Goal: Check status: Check status

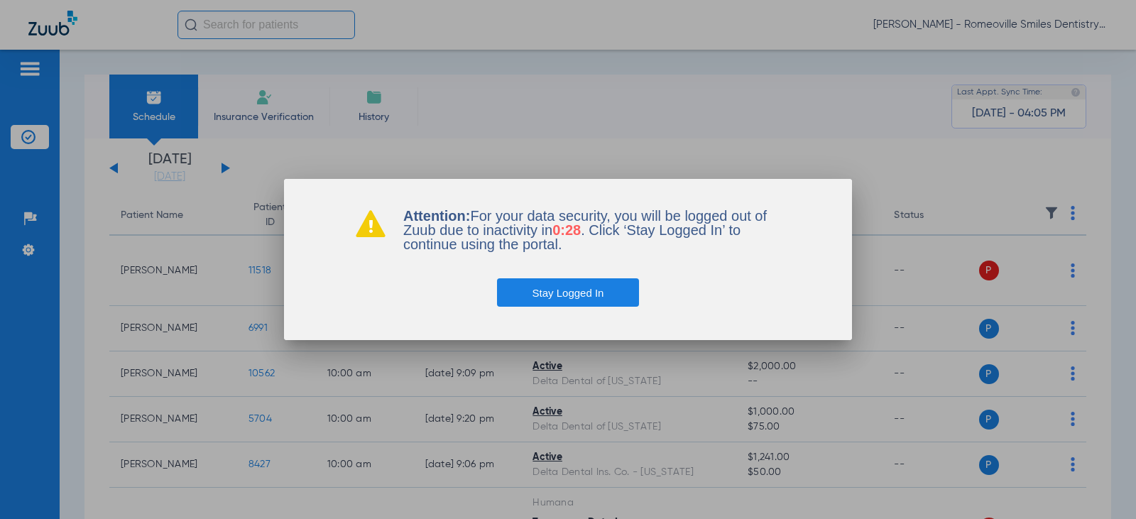
click at [564, 287] on button "Stay Logged In" at bounding box center [568, 292] width 143 height 28
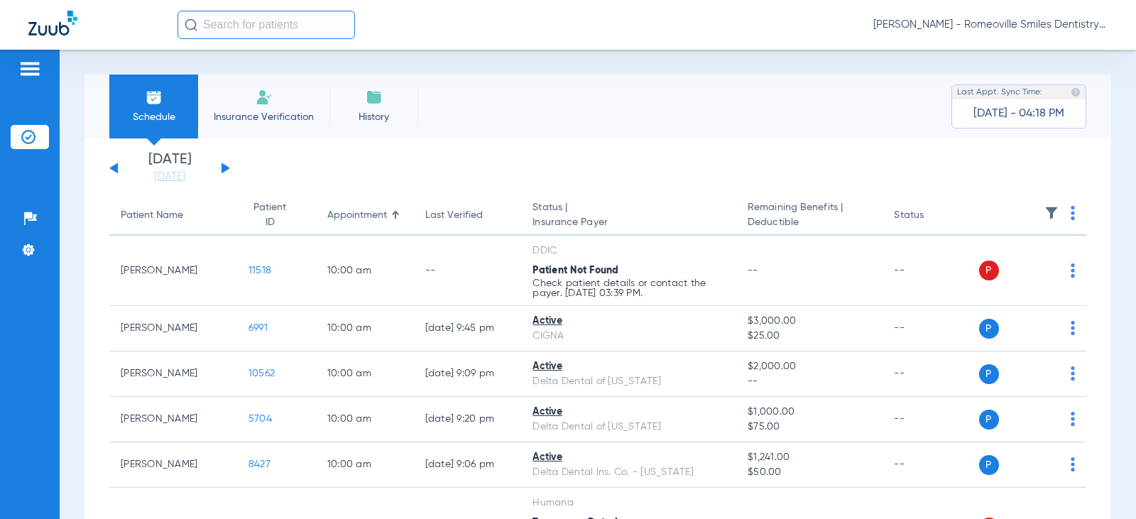
click at [267, 24] on input "text" at bounding box center [265, 25] width 177 height 28
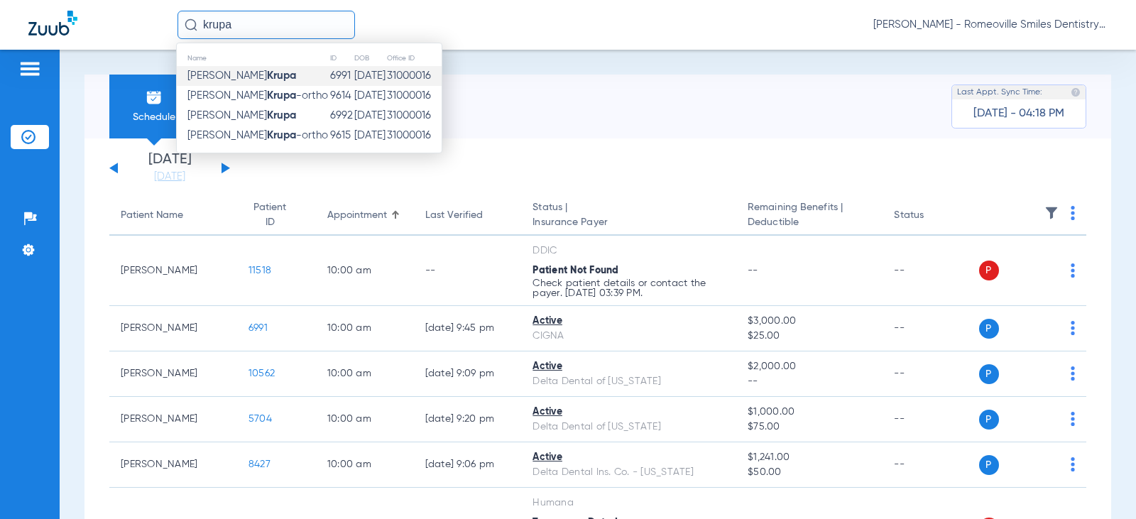
type input "krupa"
click at [267, 72] on strong "Krupa" at bounding box center [281, 75] width 29 height 11
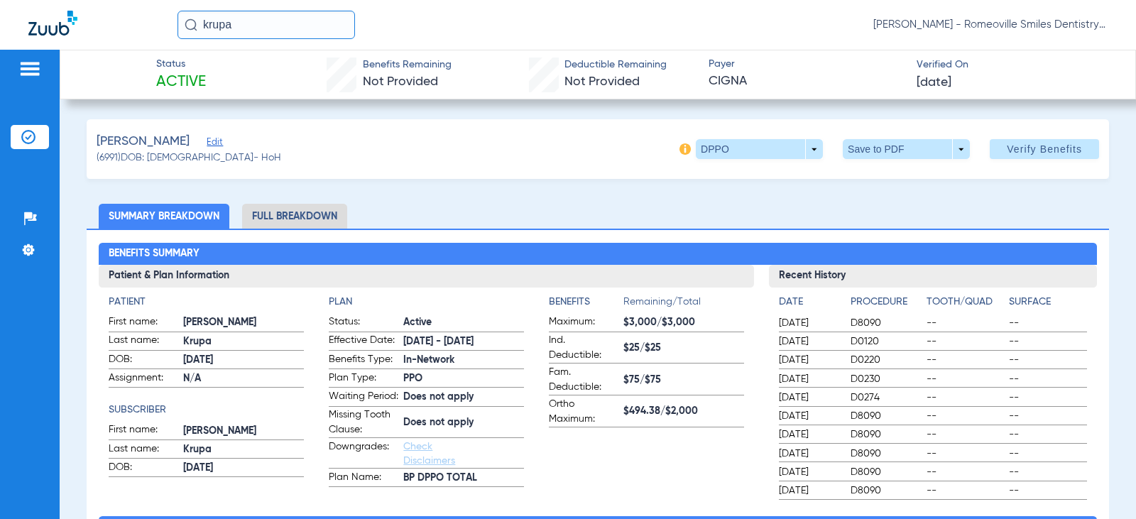
click at [270, 214] on li "Full Breakdown" at bounding box center [294, 216] width 105 height 25
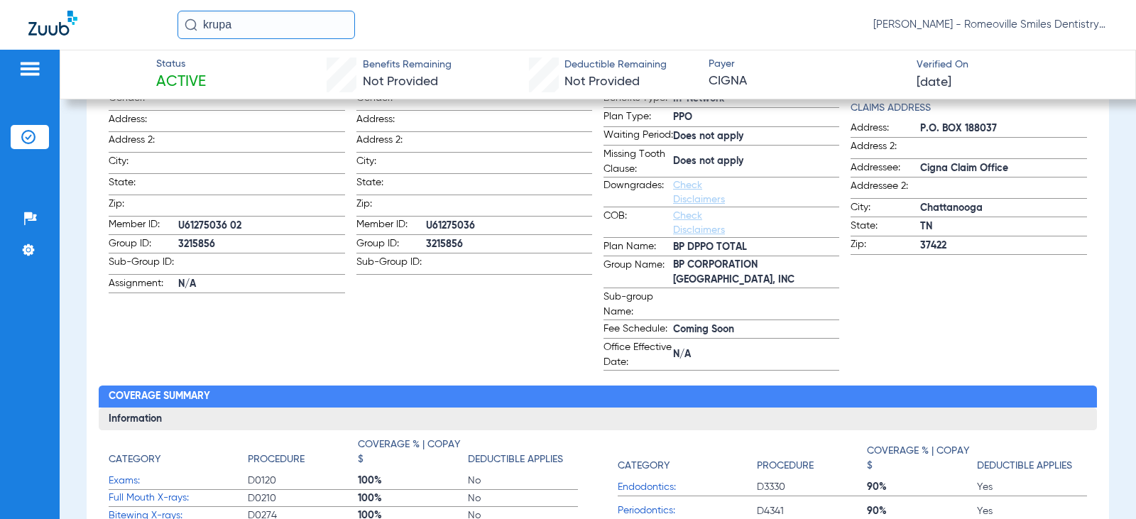
scroll to position [284, 0]
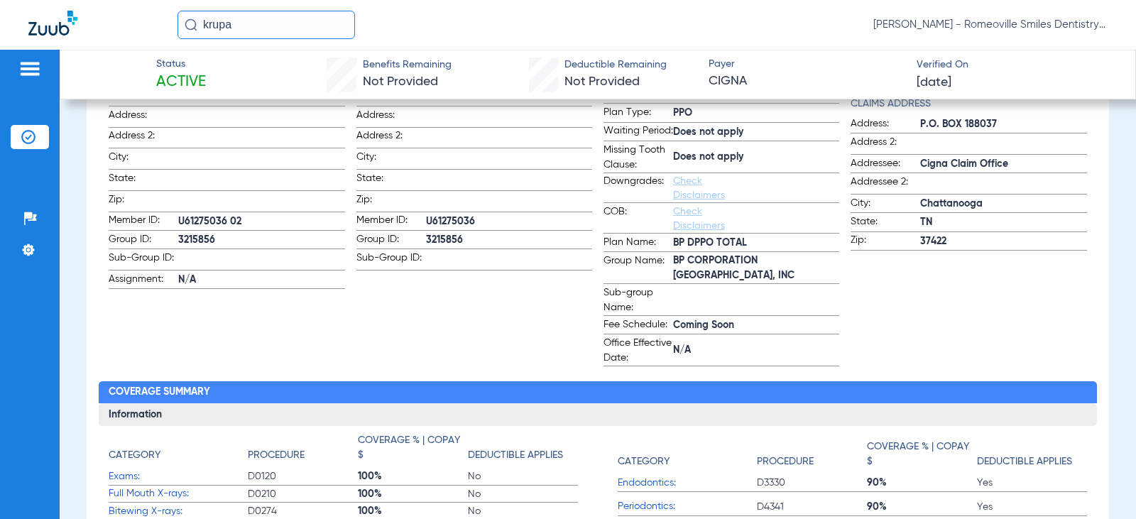
drag, startPoint x: 248, startPoint y: 18, endPoint x: 86, endPoint y: 16, distance: 161.9
click at [86, 16] on div "krupa [PERSON_NAME] Smiles Dentistry" at bounding box center [568, 25] width 1136 height 50
drag, startPoint x: 192, startPoint y: 21, endPoint x: 185, endPoint y: 31, distance: 12.8
click at [187, 28] on div "businaro" at bounding box center [265, 25] width 177 height 28
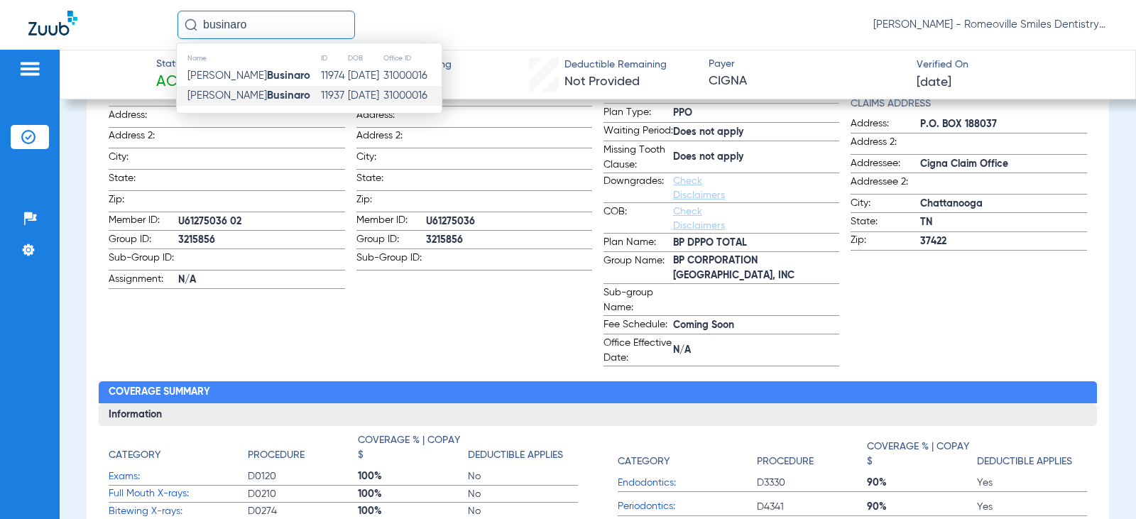
type input "businaro"
click at [267, 97] on strong "Businaro" at bounding box center [288, 95] width 43 height 11
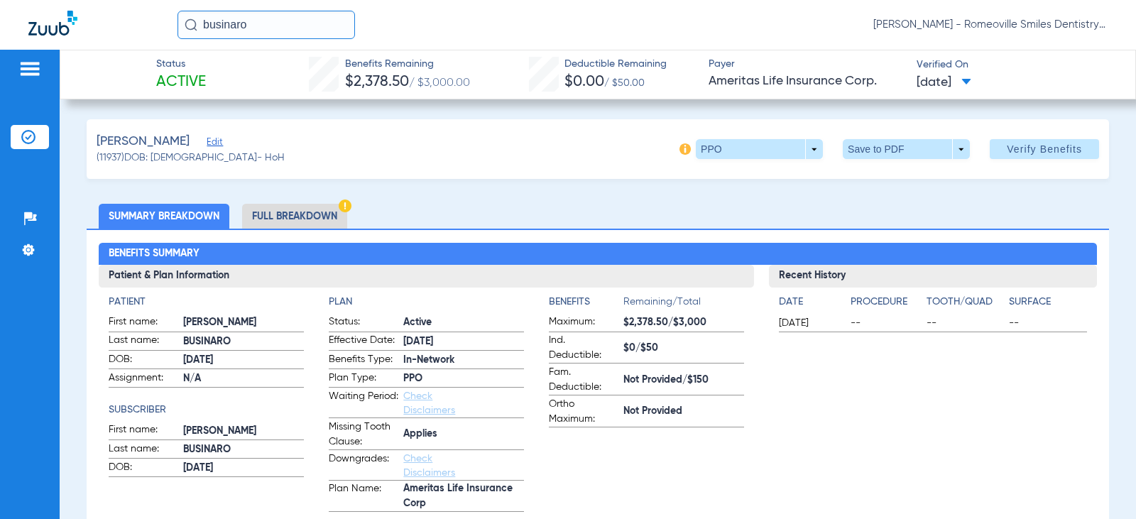
click at [289, 216] on li "Full Breakdown" at bounding box center [294, 216] width 105 height 25
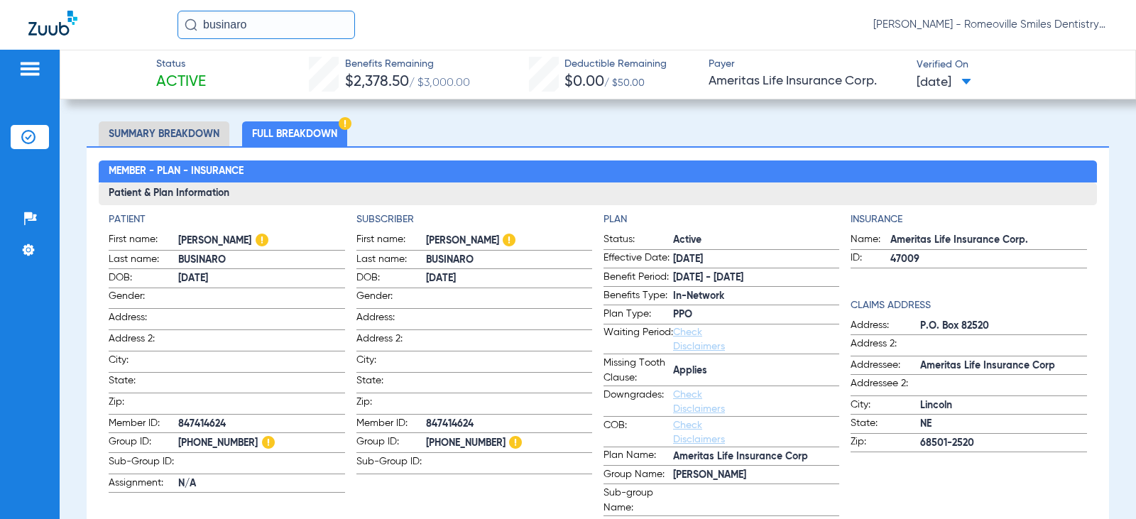
scroll to position [142, 0]
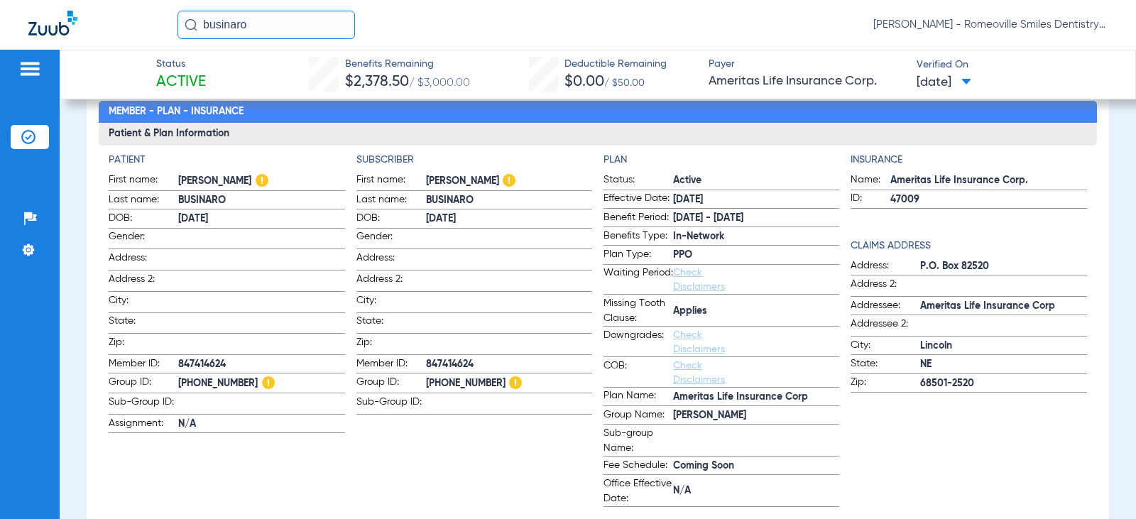
drag, startPoint x: 287, startPoint y: 19, endPoint x: 27, endPoint y: 16, distance: 259.8
click at [27, 16] on div "businaro [PERSON_NAME] Smiles Dentistry" at bounding box center [568, 25] width 1136 height 50
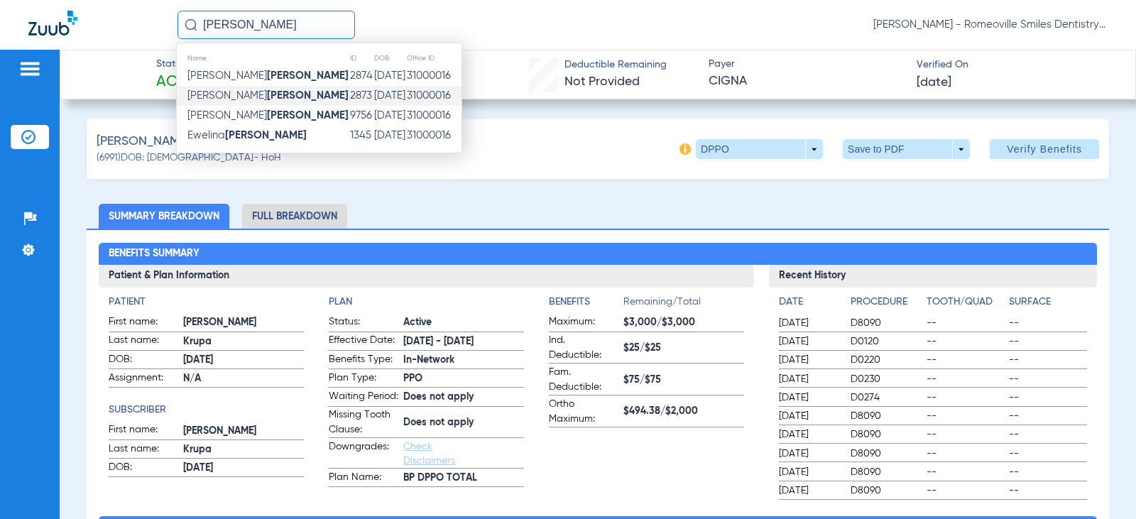
click at [267, 93] on strong "[PERSON_NAME]" at bounding box center [308, 95] width 82 height 11
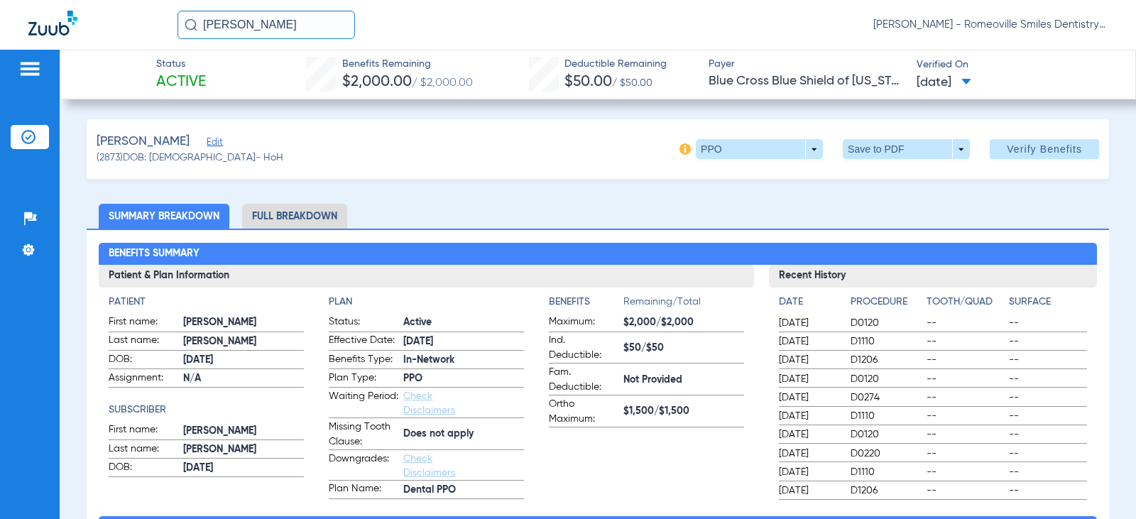
click at [277, 212] on li "Full Breakdown" at bounding box center [294, 216] width 105 height 25
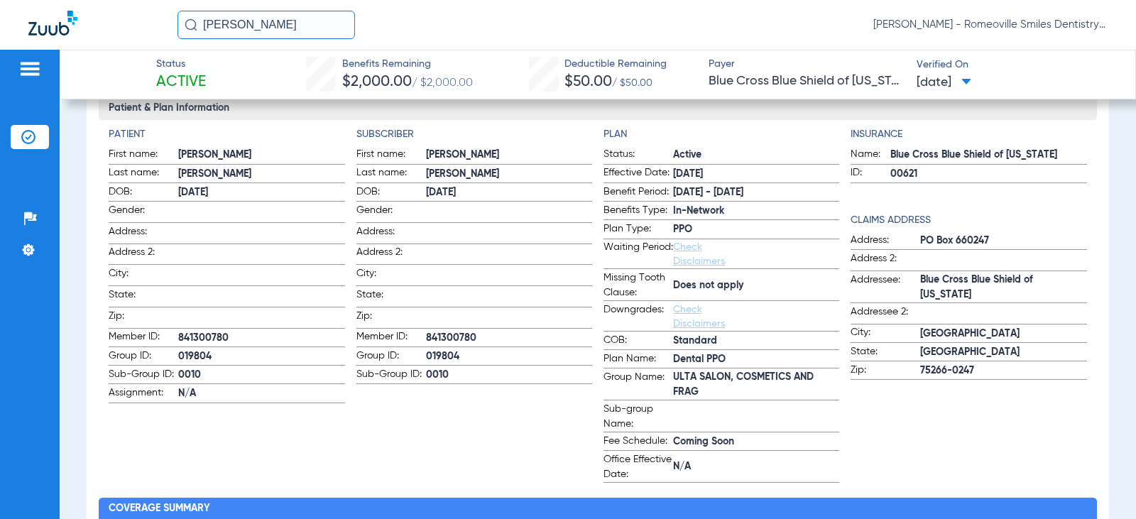
scroll to position [213, 0]
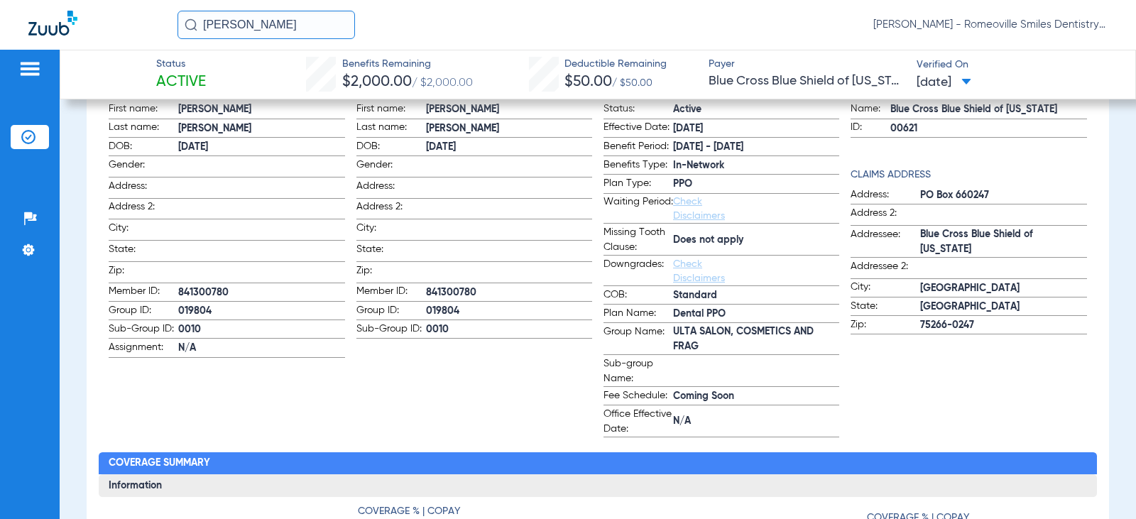
drag, startPoint x: 263, startPoint y: 25, endPoint x: 171, endPoint y: 35, distance: 92.9
click at [171, 35] on div "[PERSON_NAME] [PERSON_NAME] Smiles Dentistry" at bounding box center [568, 25] width 1136 height 50
drag, startPoint x: 183, startPoint y: 23, endPoint x: 190, endPoint y: 35, distance: 14.6
click at [184, 24] on input "[PERSON_NAME]" at bounding box center [265, 25] width 177 height 28
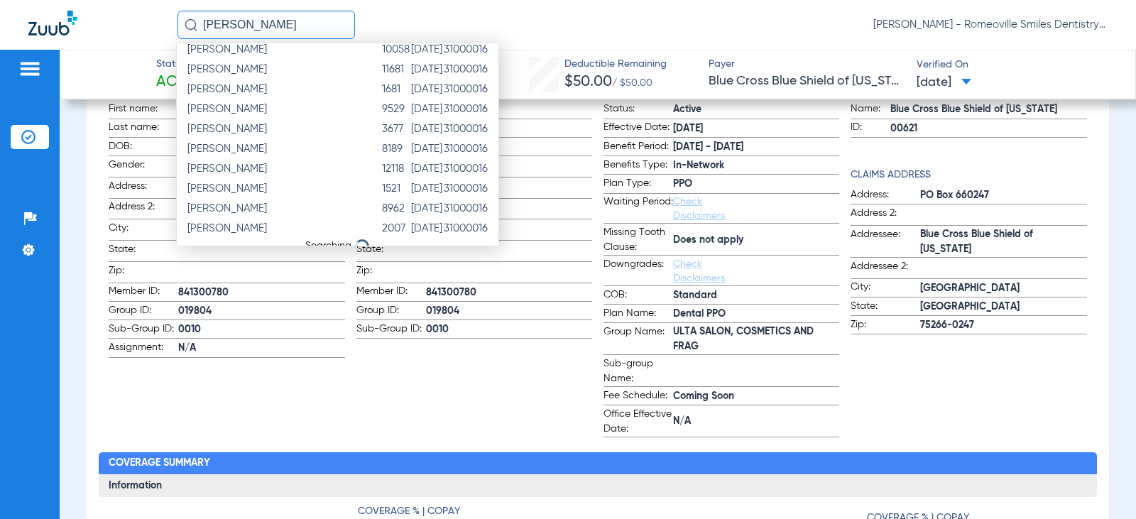
scroll to position [0, 0]
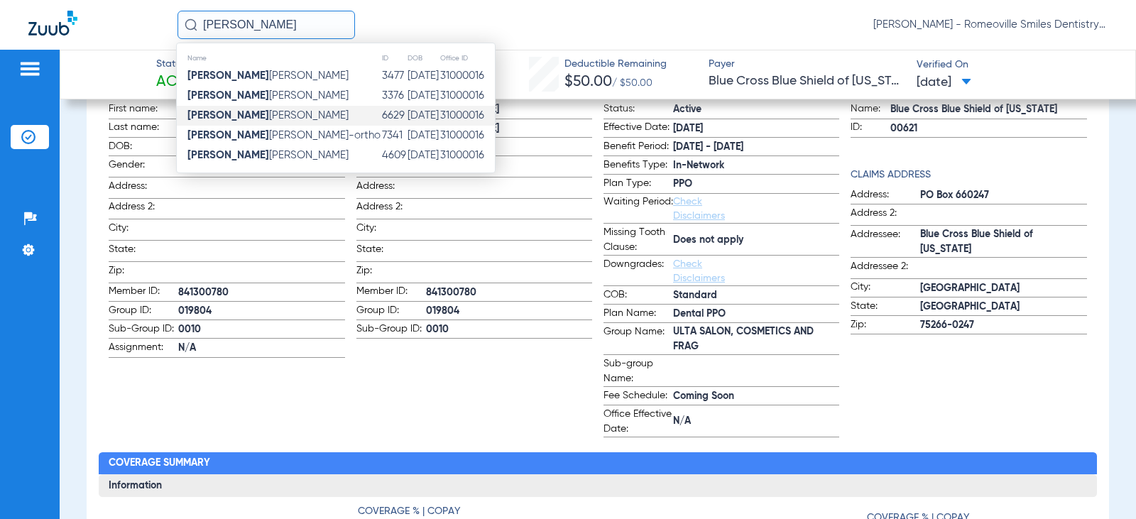
type input "[PERSON_NAME]"
click at [231, 114] on span "[PERSON_NAME]" at bounding box center [267, 115] width 161 height 11
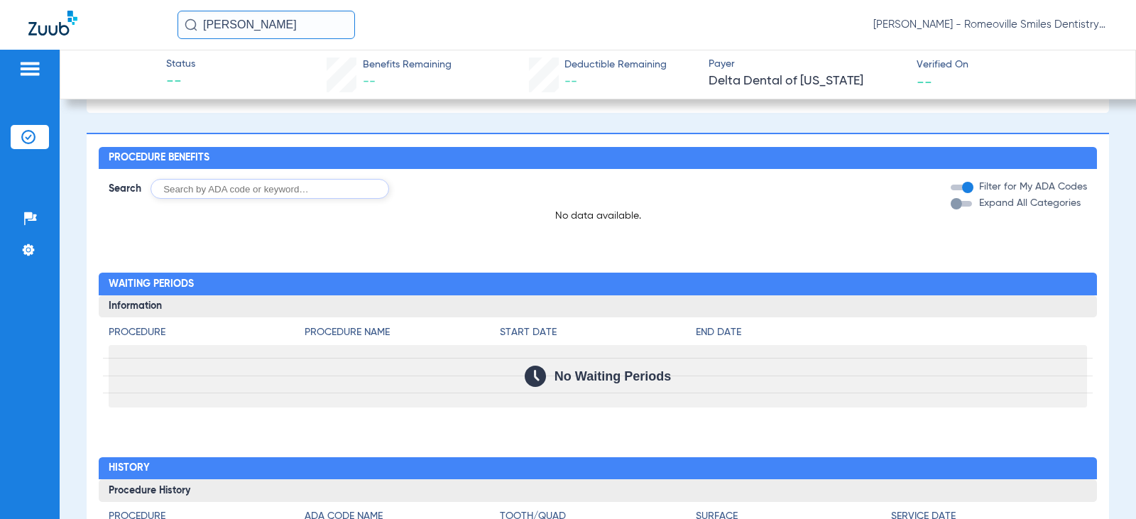
scroll to position [437, 0]
